Goal: Task Accomplishment & Management: Manage account settings

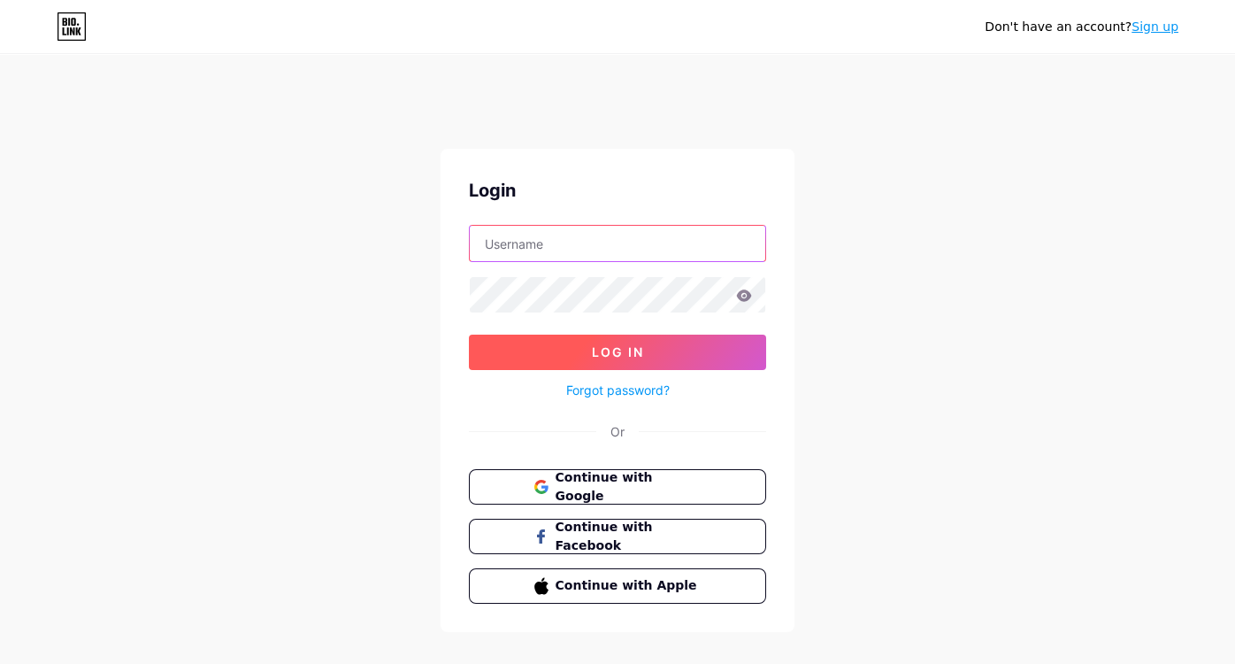
type input "tvrepaircompany"
click at [590, 345] on button "Log In" at bounding box center [617, 351] width 297 height 35
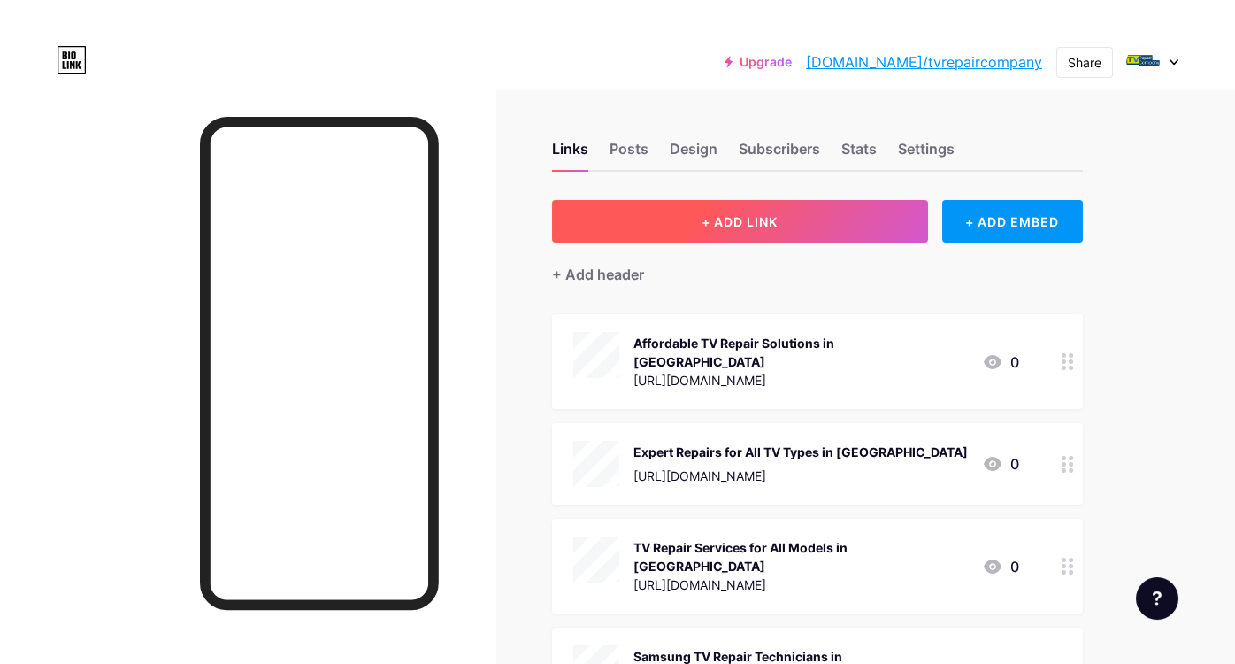
click at [693, 222] on button "+ ADD LINK" at bounding box center [740, 221] width 376 height 42
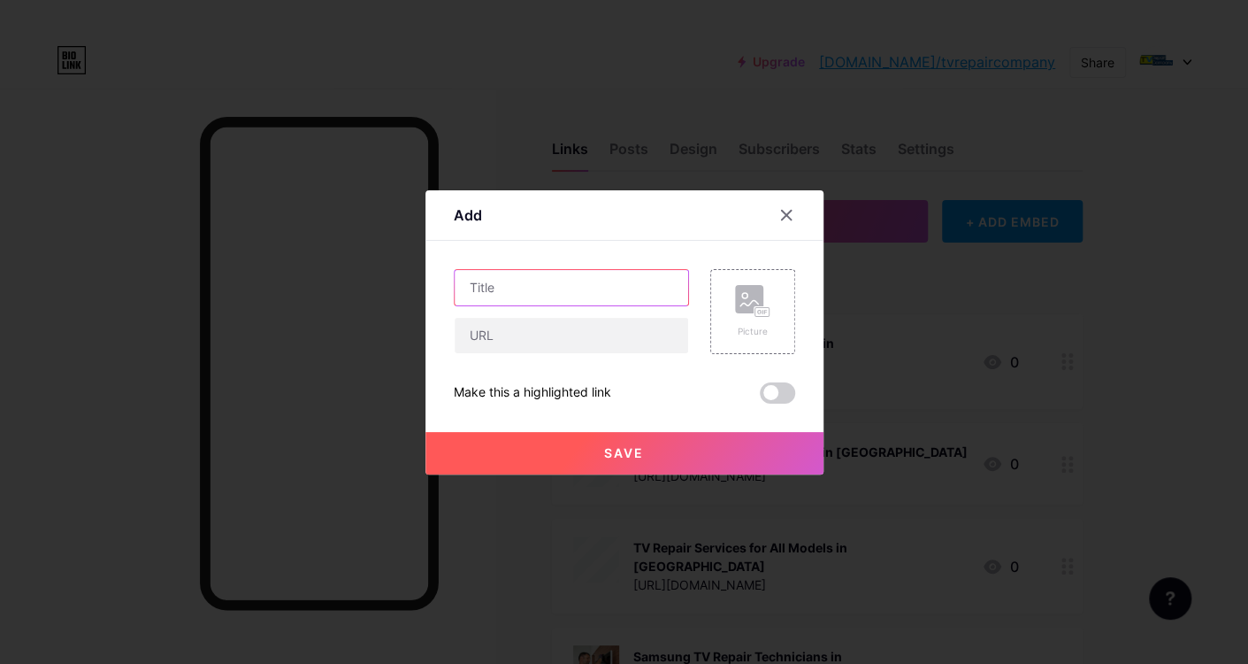
click at [590, 286] on input "text" at bounding box center [572, 287] width 234 height 35
paste input "Get Affordable TV Repair Brampton – Contact Us [DATE]!"
click at [552, 302] on input "Get Affordable TV Repair Brampton – Contact Us [DATE]!" at bounding box center [572, 287] width 234 height 35
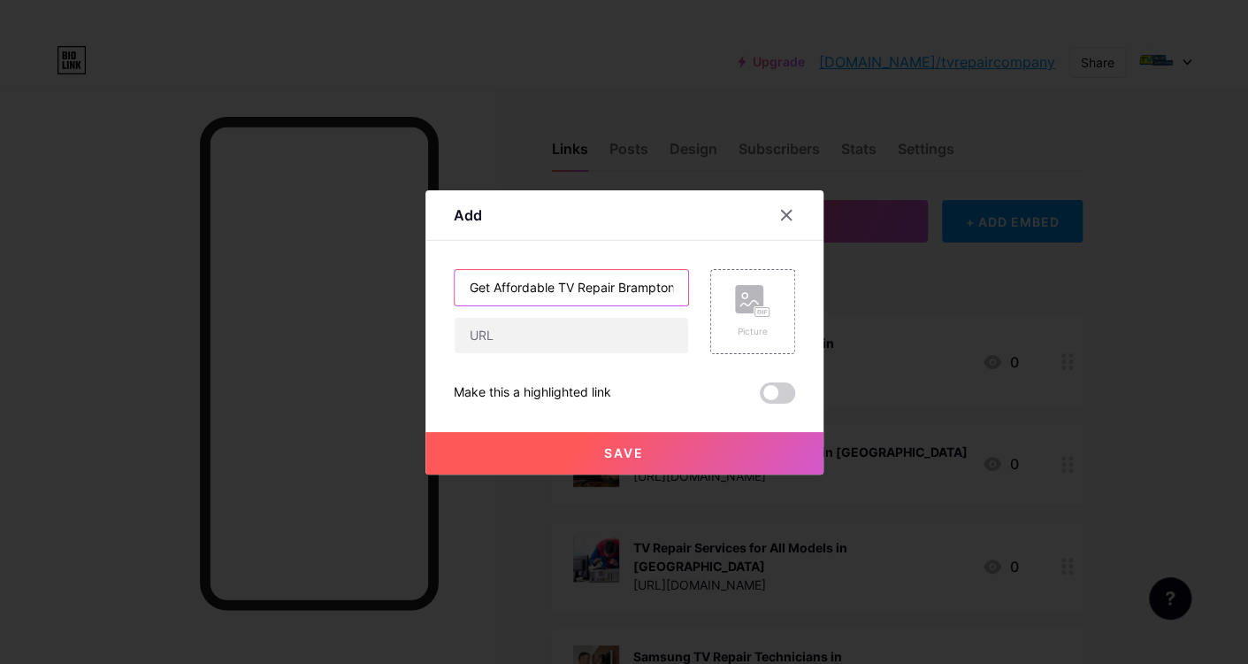
paste input "TV Repair Brampton Specialists – Get Your TV Working Again"
type input "TV Repair Brampton Specialists – Get Your TV Working Again"
click at [510, 339] on input "text" at bounding box center [572, 335] width 234 height 35
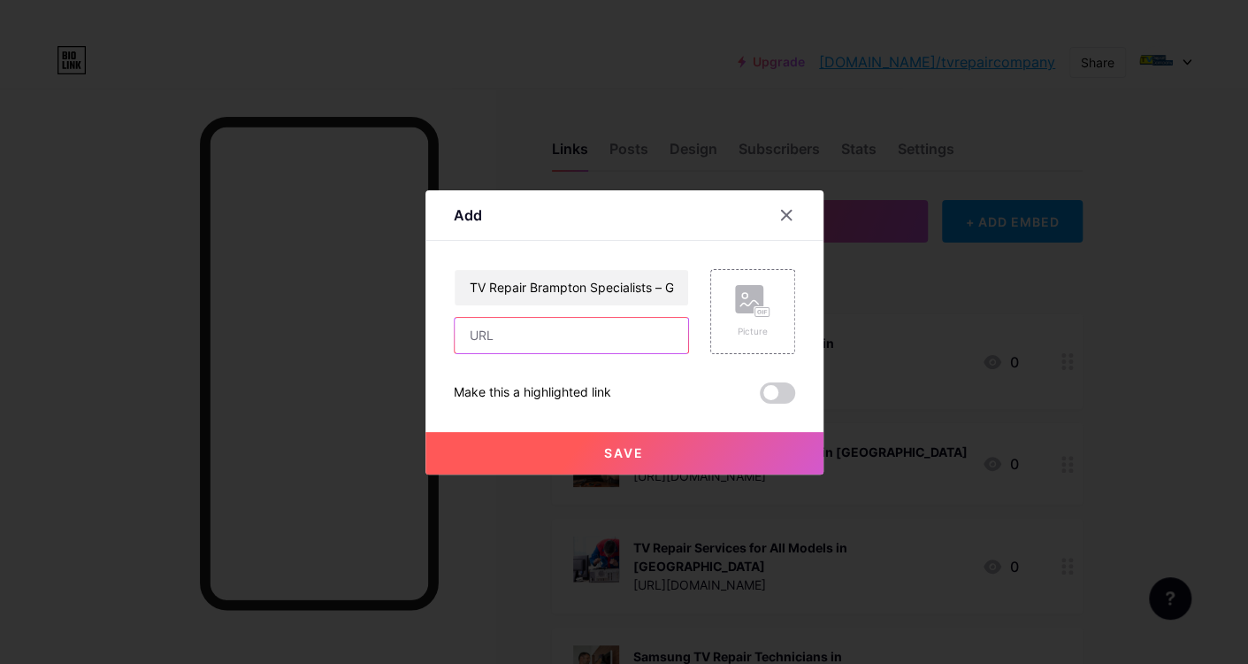
paste input "[URL][DOMAIN_NAME]"
type input "[URL][DOMAIN_NAME]"
click at [744, 326] on div "Picture" at bounding box center [752, 331] width 35 height 13
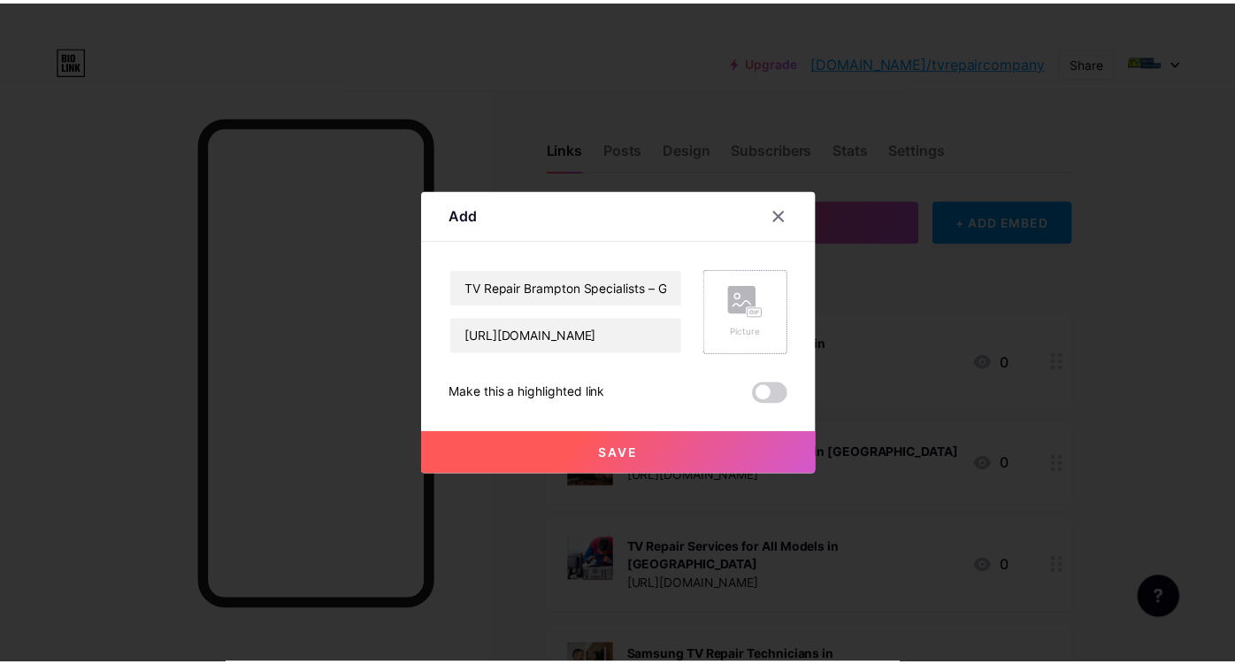
scroll to position [0, 0]
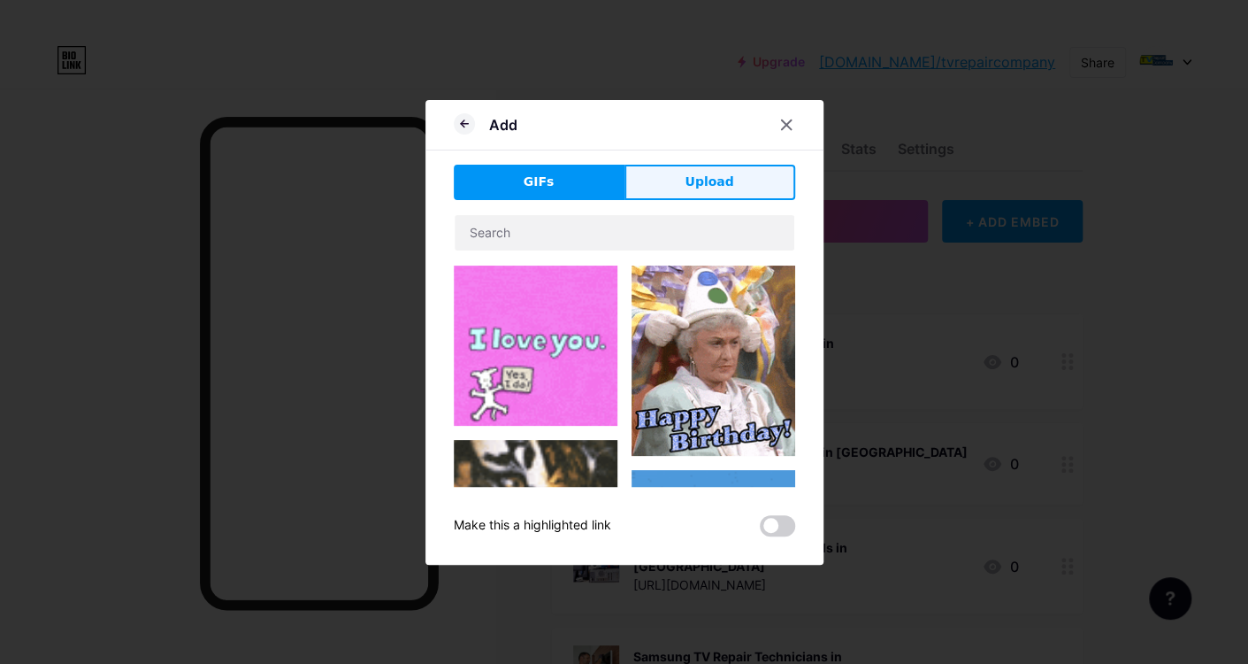
click at [703, 169] on button "Upload" at bounding box center [710, 182] width 171 height 35
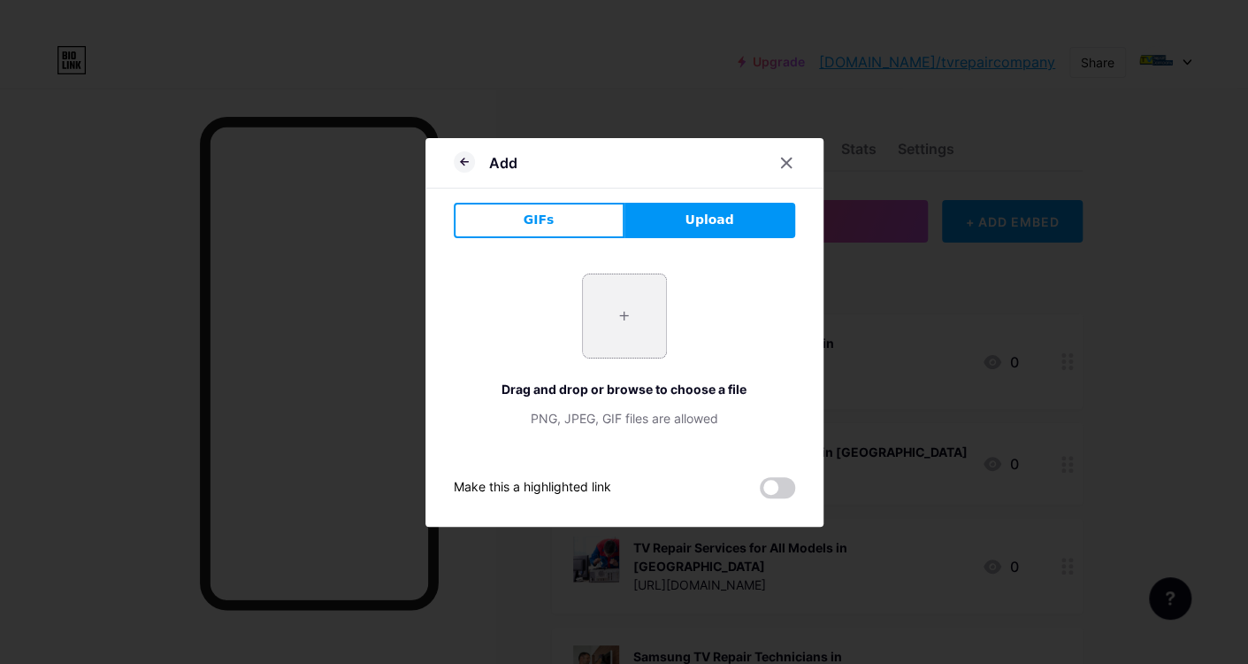
click at [627, 303] on input "file" at bounding box center [624, 315] width 83 height 83
type input "C:\fakepath\20-Years-Certified-Technicians.jpg"
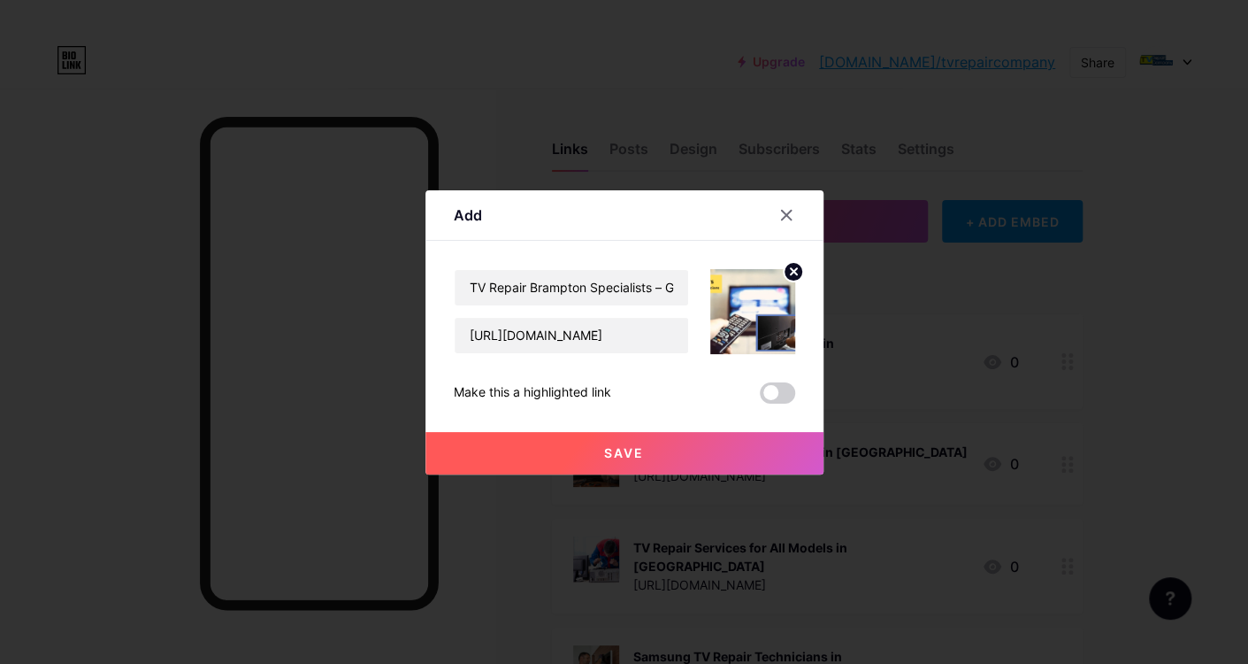
click at [644, 455] on button "Save" at bounding box center [625, 453] width 398 height 42
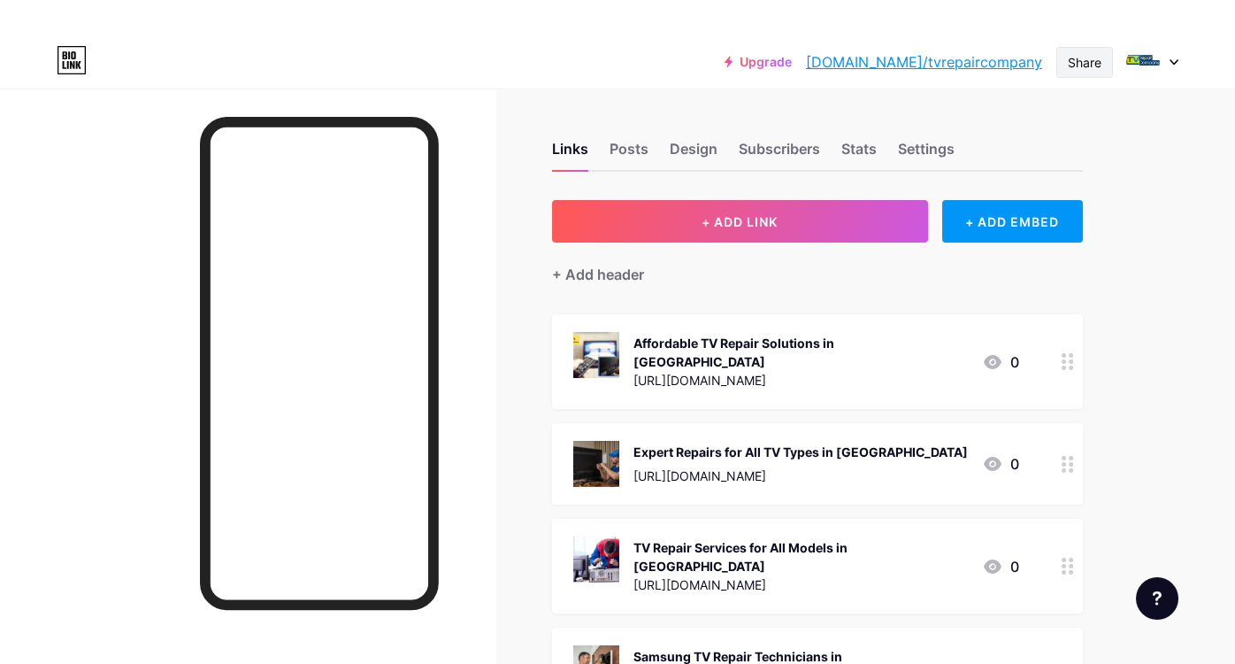
click at [1093, 68] on div "Share" at bounding box center [1085, 62] width 34 height 19
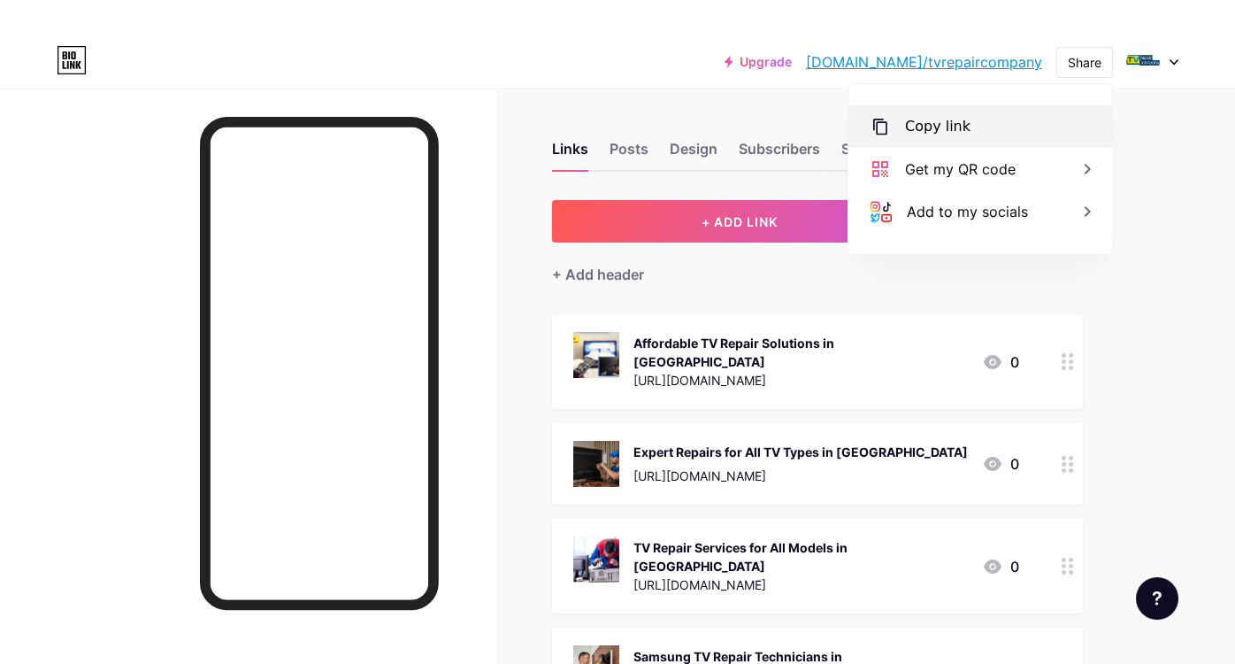
click at [1020, 134] on div "Copy link" at bounding box center [980, 126] width 264 height 42
